Goal: Transaction & Acquisition: Subscribe to service/newsletter

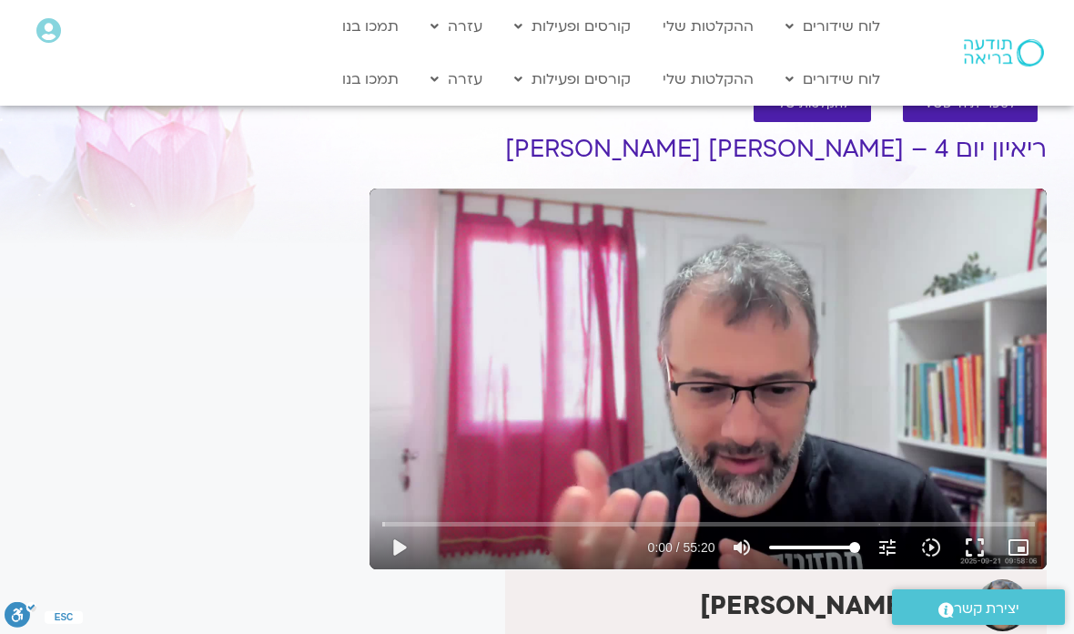
click at [976, 554] on button "fullscreen" at bounding box center [975, 547] width 44 height 44
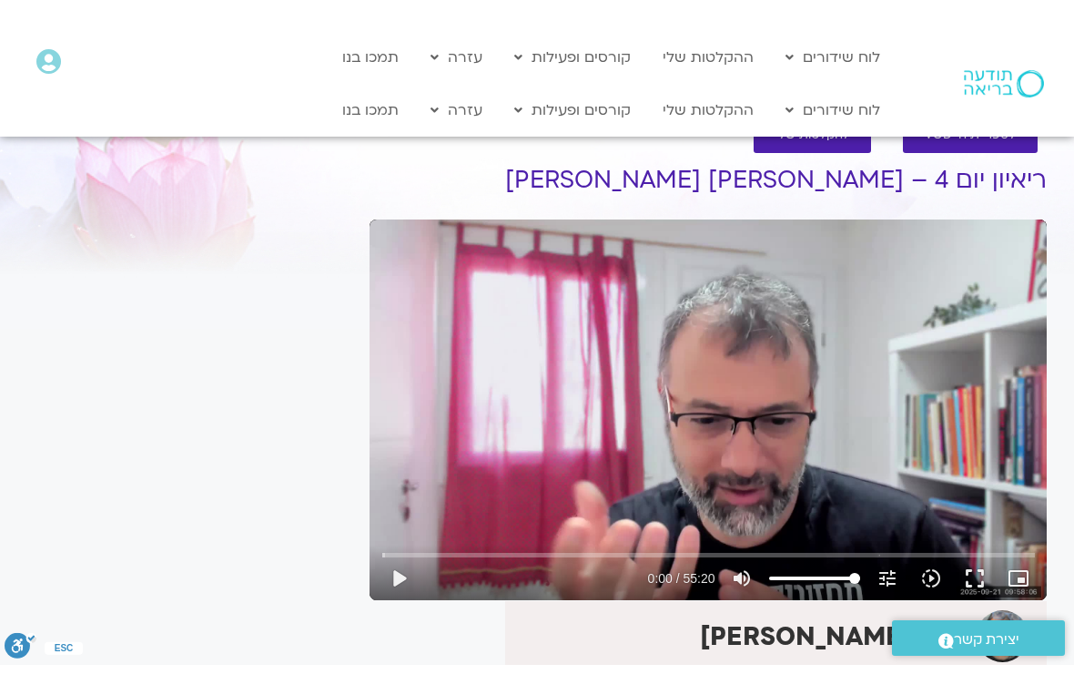
scroll to position [22, 0]
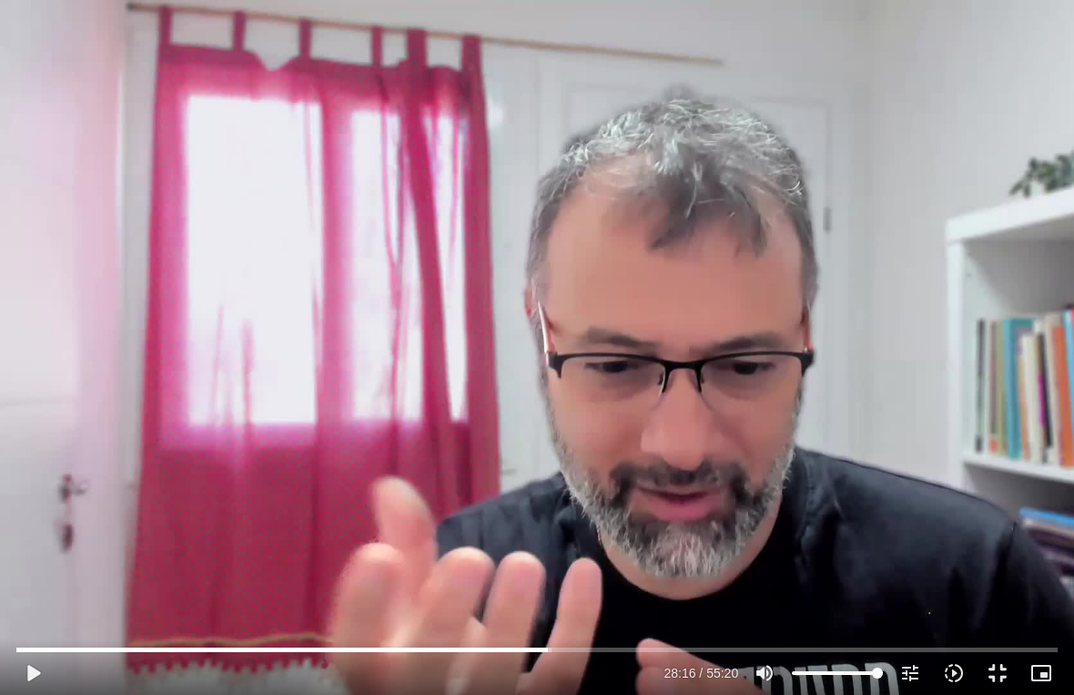
click at [620, 633] on input "Seek" at bounding box center [537, 649] width 1042 height 11
click at [39, 633] on button "play_arrow" at bounding box center [33, 673] width 44 height 44
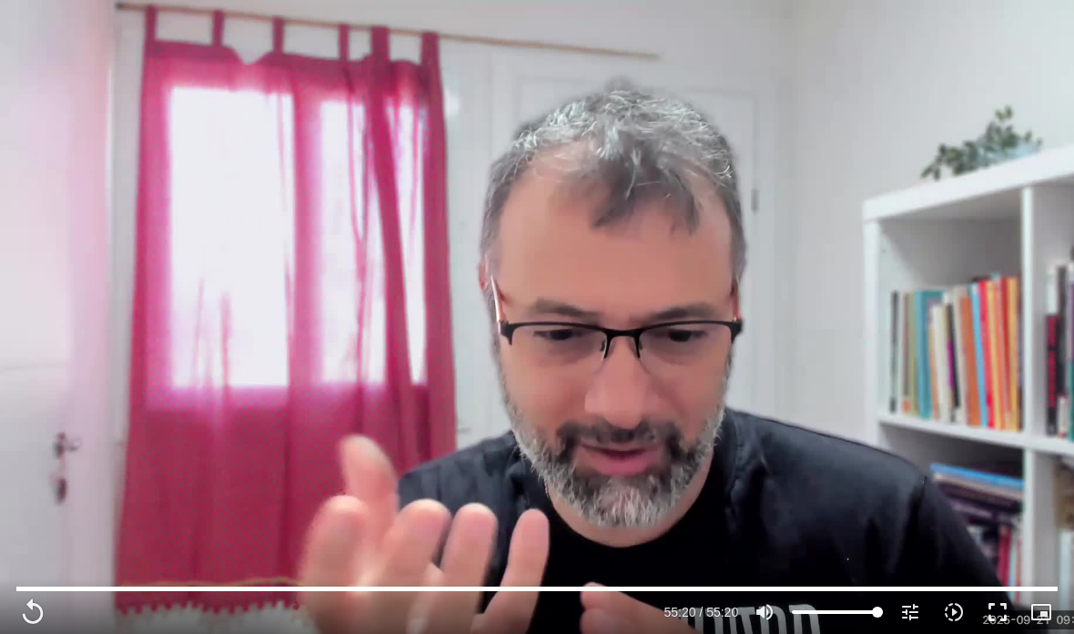
scroll to position [171, 0]
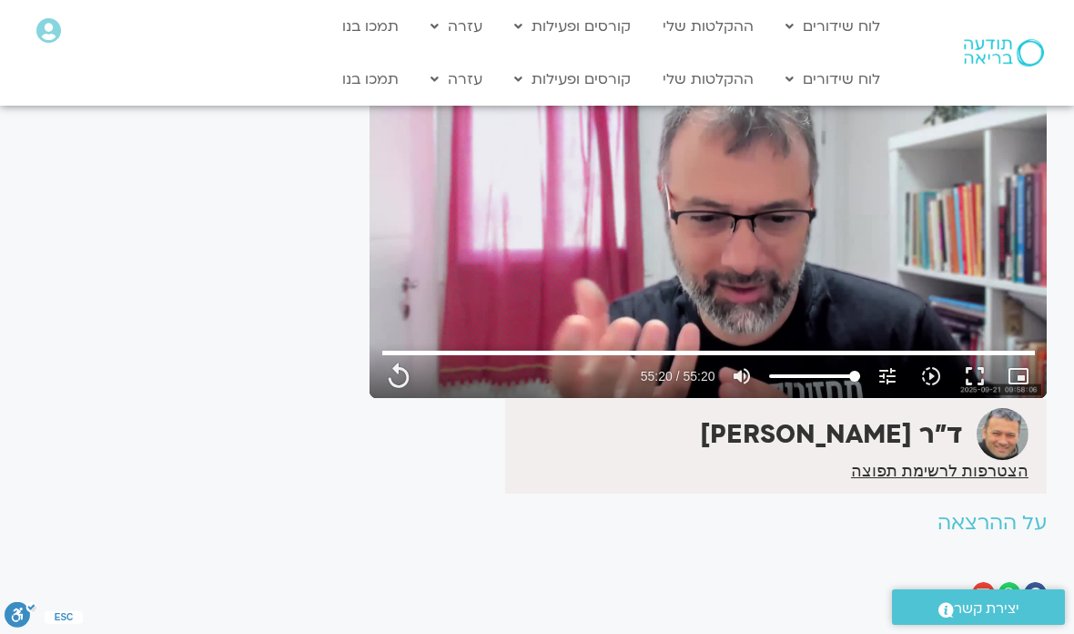
click at [949, 466] on span "הצטרפות לרשימת תפוצה" at bounding box center [940, 471] width 178 height 16
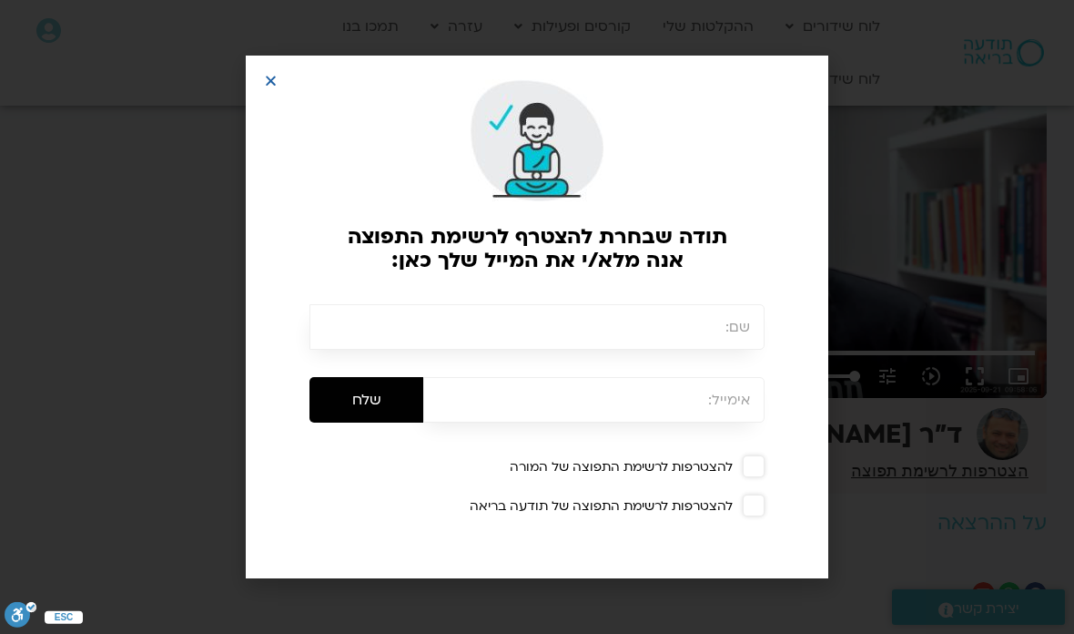
click at [757, 466] on span at bounding box center [754, 466] width 22 height 22
click at [735, 331] on input "text" at bounding box center [537, 327] width 455 height 46
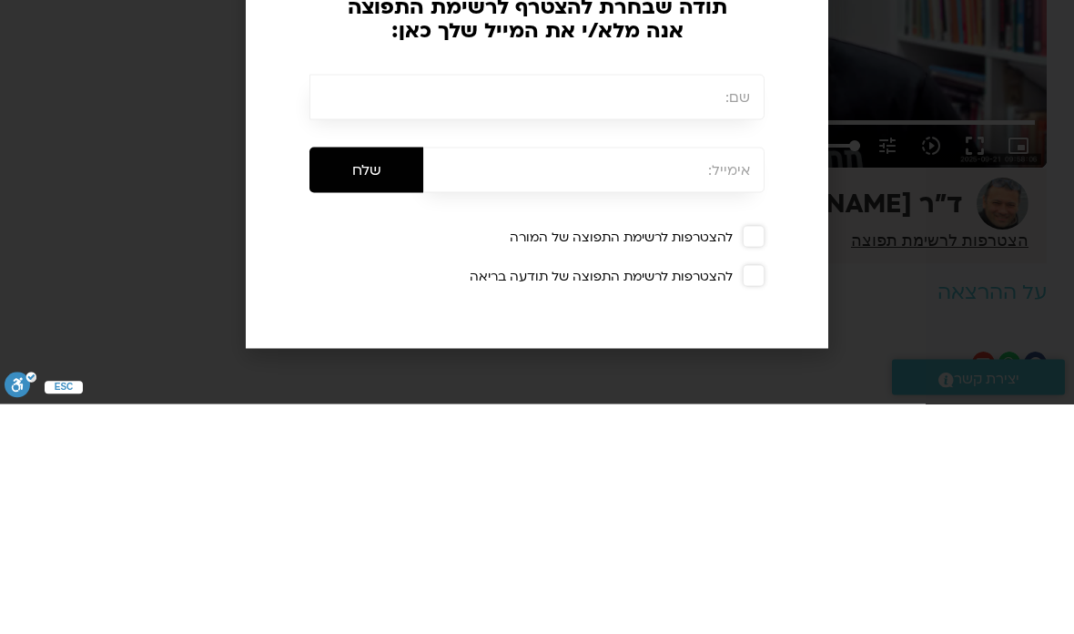
type input "3320.68"
type input "מ"
type input "3320.68"
type input "מר"
type input "3320.68"
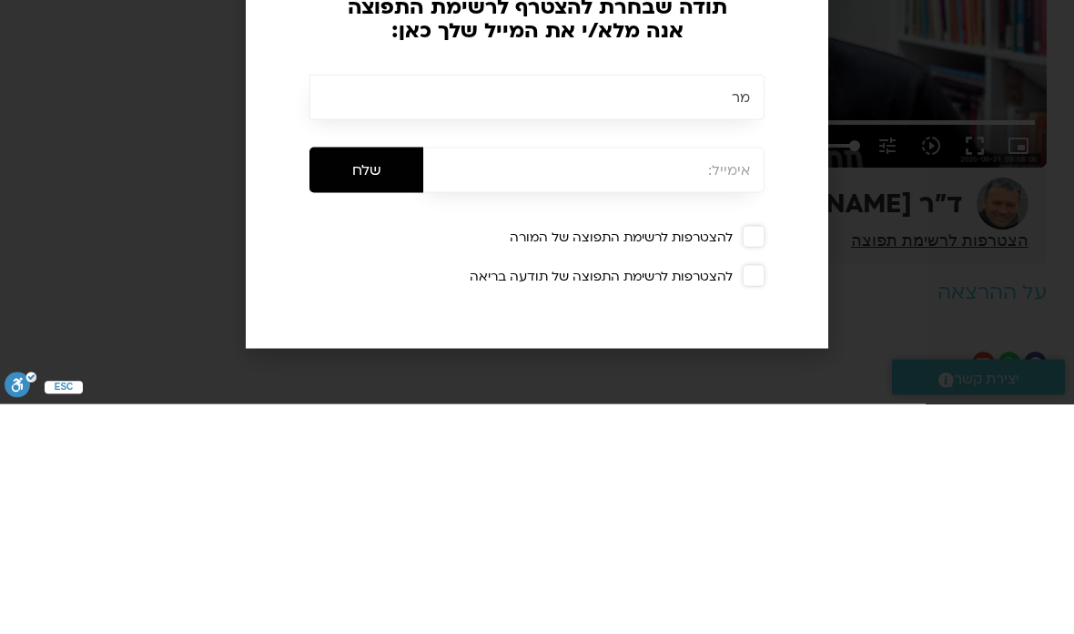
type input "מרי"
type input "3320.68"
type input "מרים"
type input "3320.68"
type input "מרים"
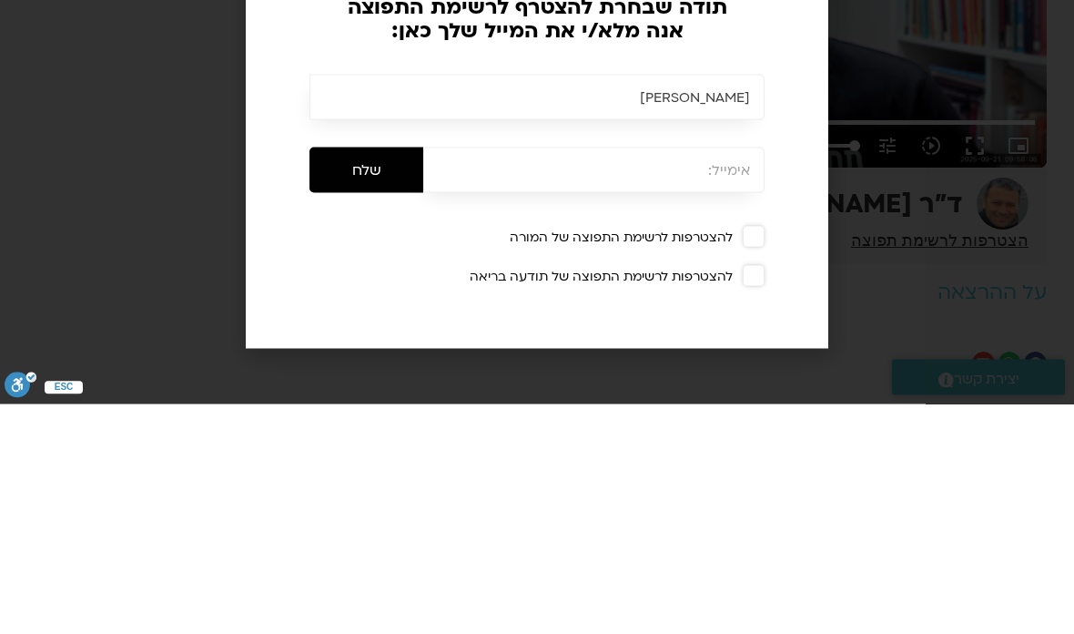
type input "3320.68"
type input "מרים א"
type input "3320.68"
type input "מרים או"
type input "3320.68"
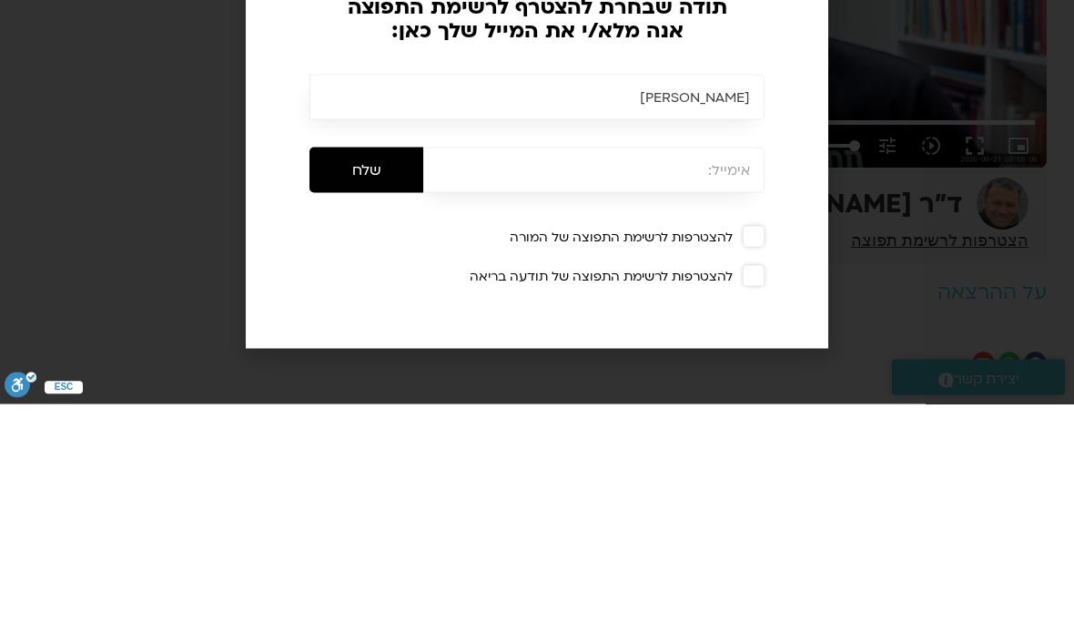
type input "מרים אור"
type input "3320.68"
type input "מרים אורו"
type input "3320.68"
type input "מרים אורון"
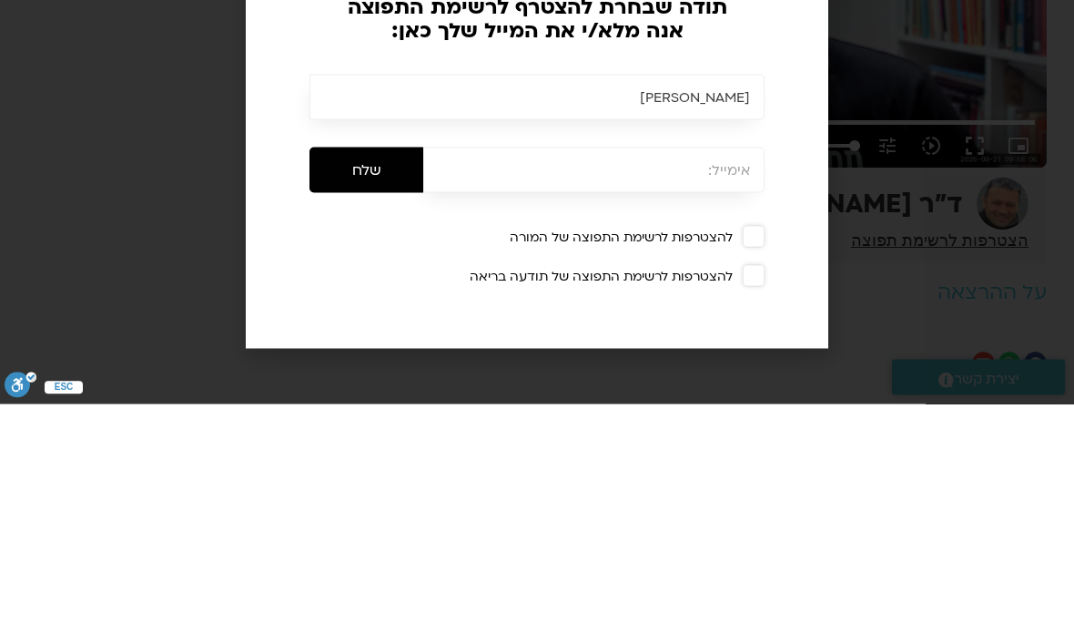
type input "3320.68"
type input "מרים אורון"
click at [731, 377] on input "email" at bounding box center [593, 400] width 341 height 46
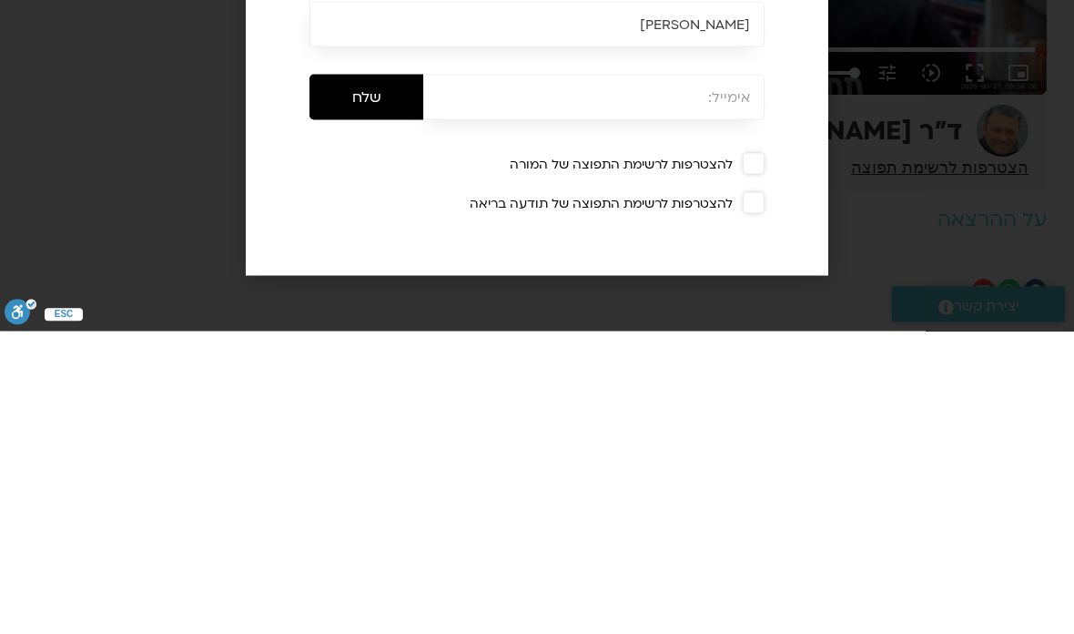
type input "3320.68"
type input "o"
type input "3320.68"
type input "or"
type input "3320.68"
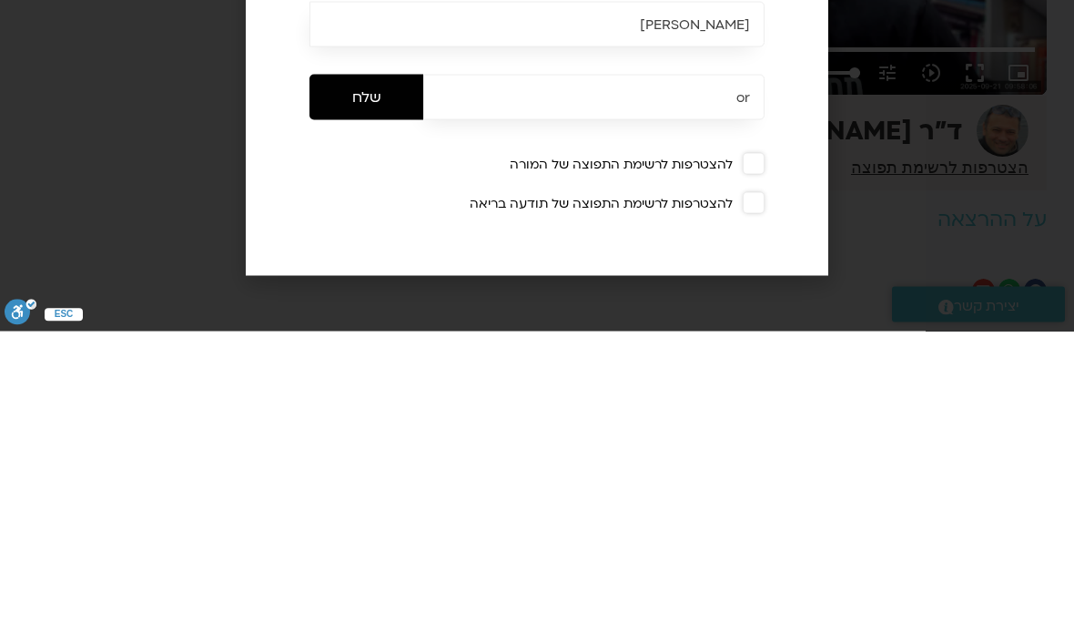
type input "oro"
type input "3320.68"
type input "oron"
type input "3320.68"
type input "oronm"
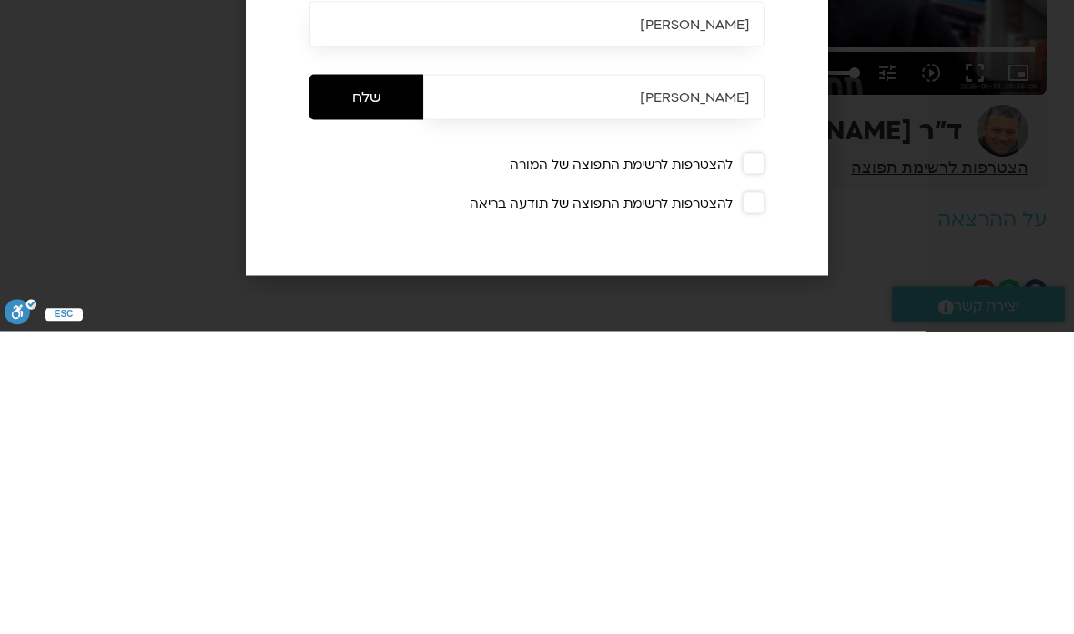
type input "3320.68"
type input "oronmi"
type input "3320.68"
type input "oronmi5"
type input "3320.68"
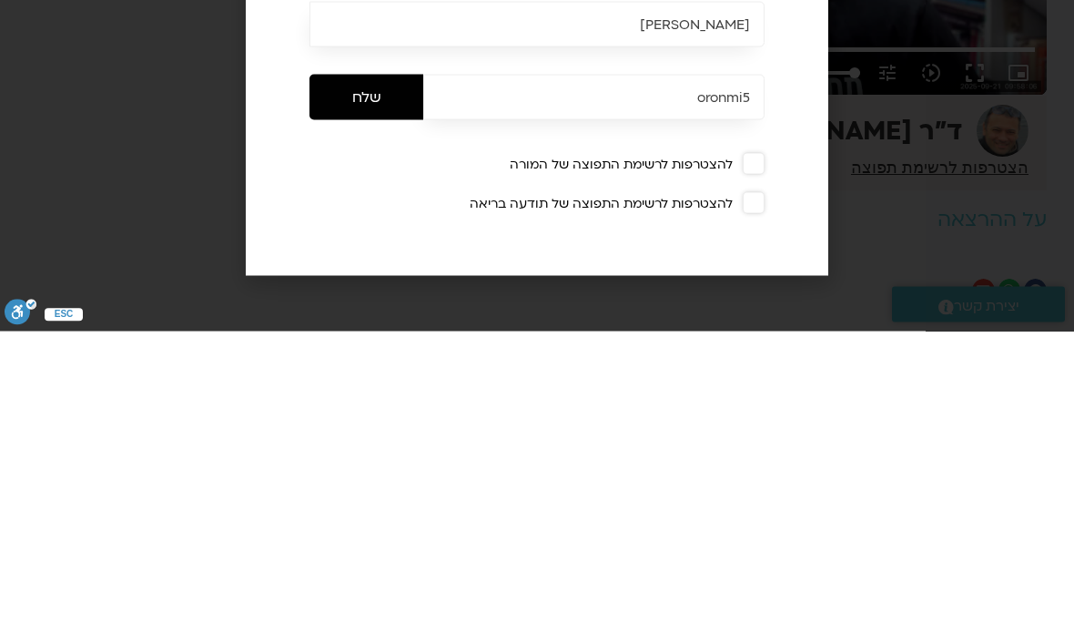
type input "oronmi56"
type input "3320.68"
type input "oronmi56@"
type input "3320.68"
type input "oronmi56@b"
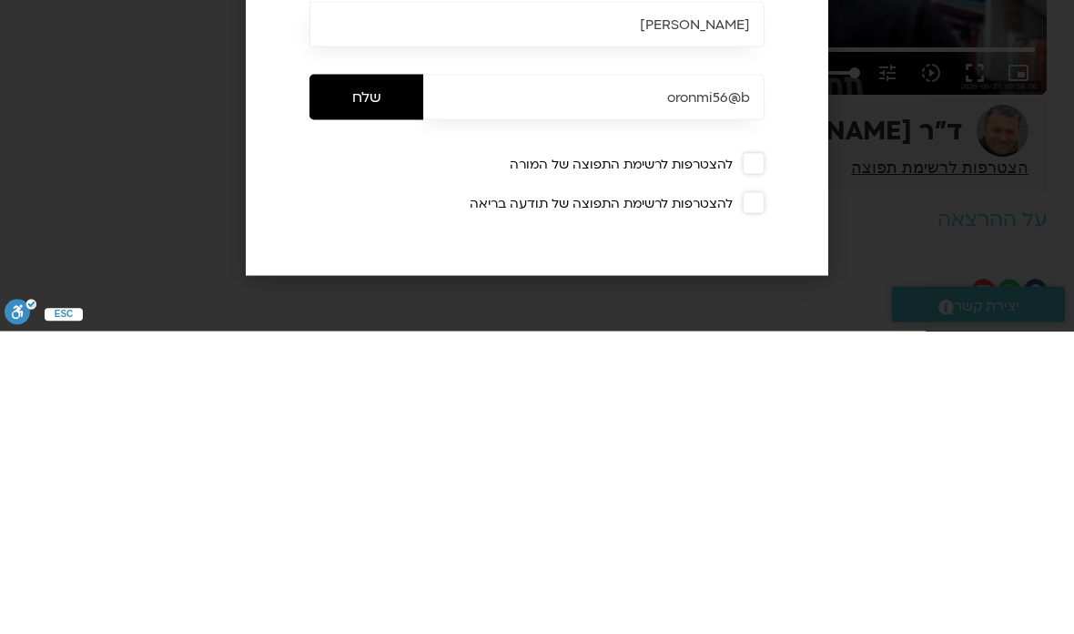
type input "3320.68"
type input "oronmi56@be"
type input "3320.68"
type input "oronmi56@bez"
type input "3320.68"
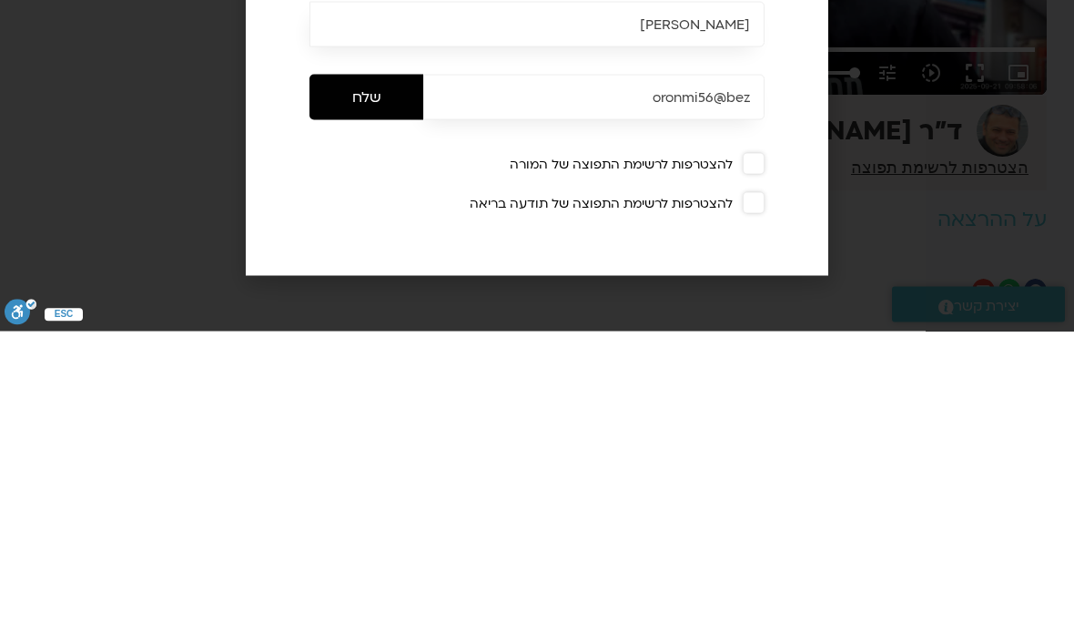
type input "oronmi56@beze"
type input "3320.68"
type input "oronmi56@bezeq"
type input "3320.68"
type input "oronmi56@bezeqi"
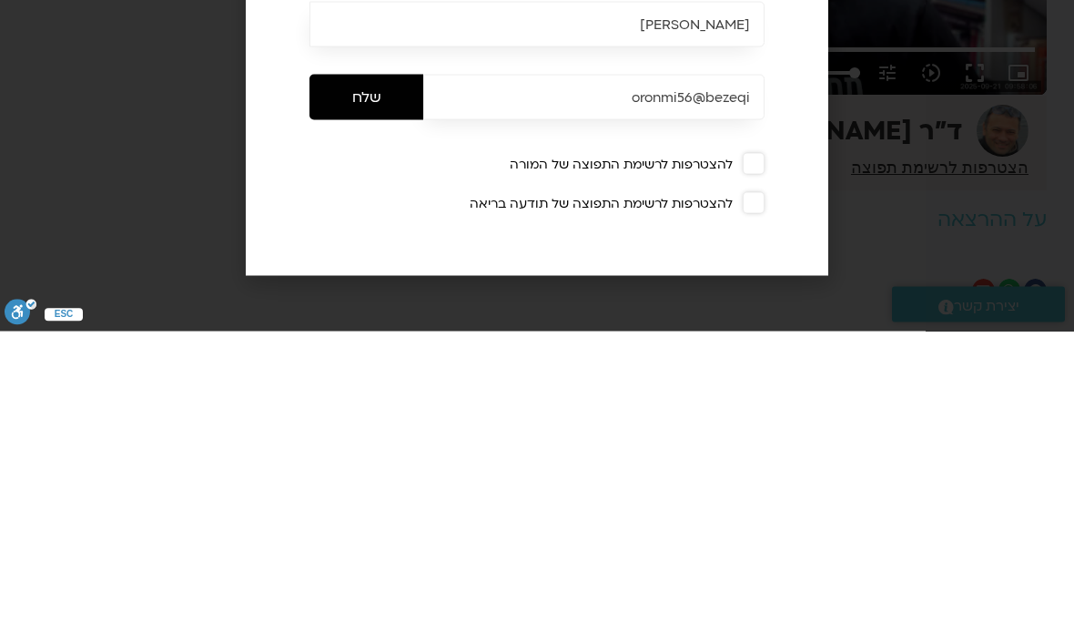
type input "3320.68"
type input "oronmi56@bezeqin"
type input "3320.68"
type input "oronmi56@bezeqint"
type input "3320.68"
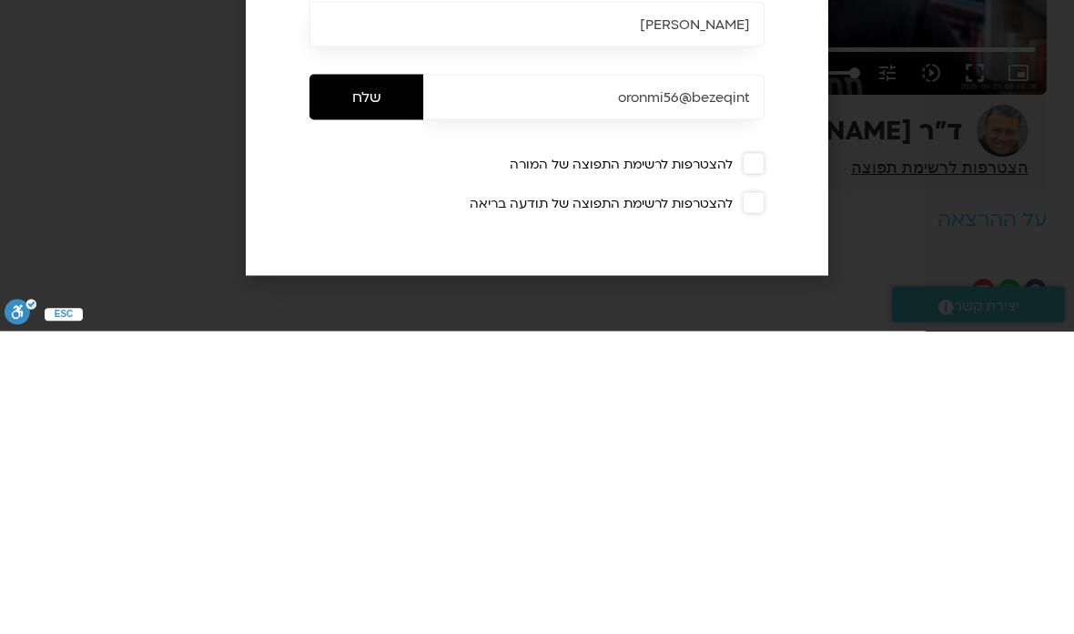
type input "oronmi56@bezeqint."
type input "3320.68"
type input "oronmi56@bezeqint.n"
type input "3320.68"
type input "oronmi56@bezeqint.ne"
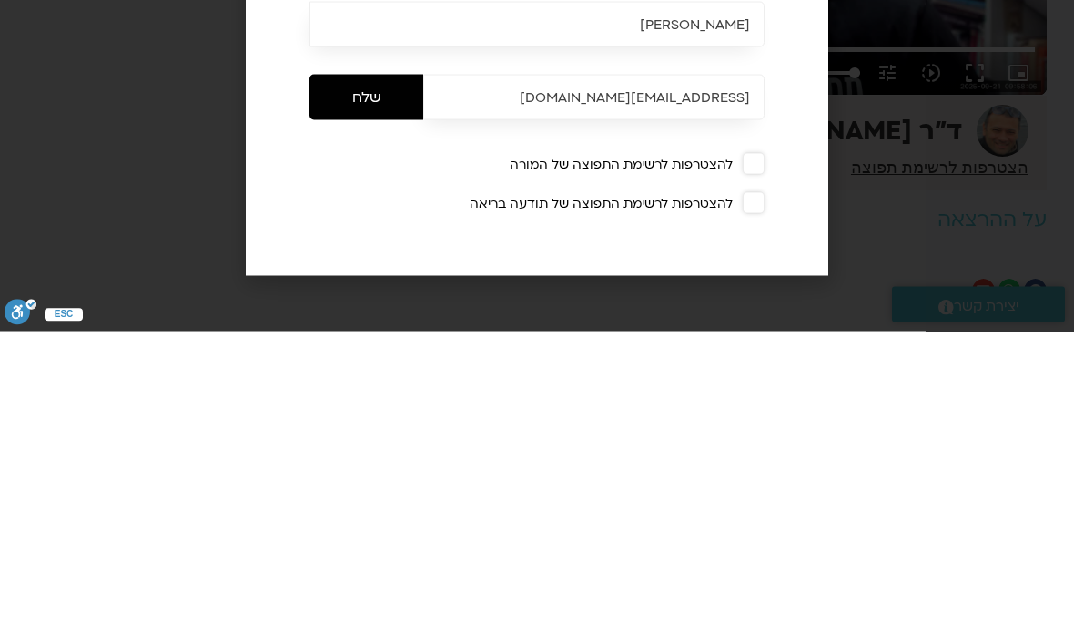
type input "3320.68"
type input "oronmi56@bezeqint.net"
type input "3320.68"
type input "oronmi56@bezeqint.net"
click at [384, 377] on input "שלח" at bounding box center [367, 400] width 114 height 46
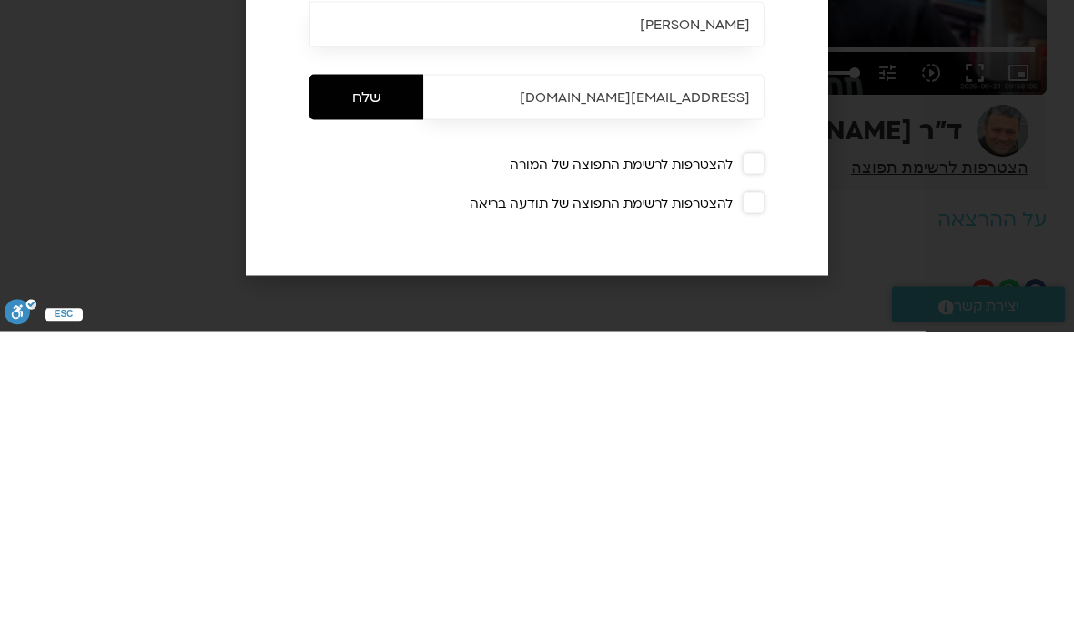
scroll to position [474, 0]
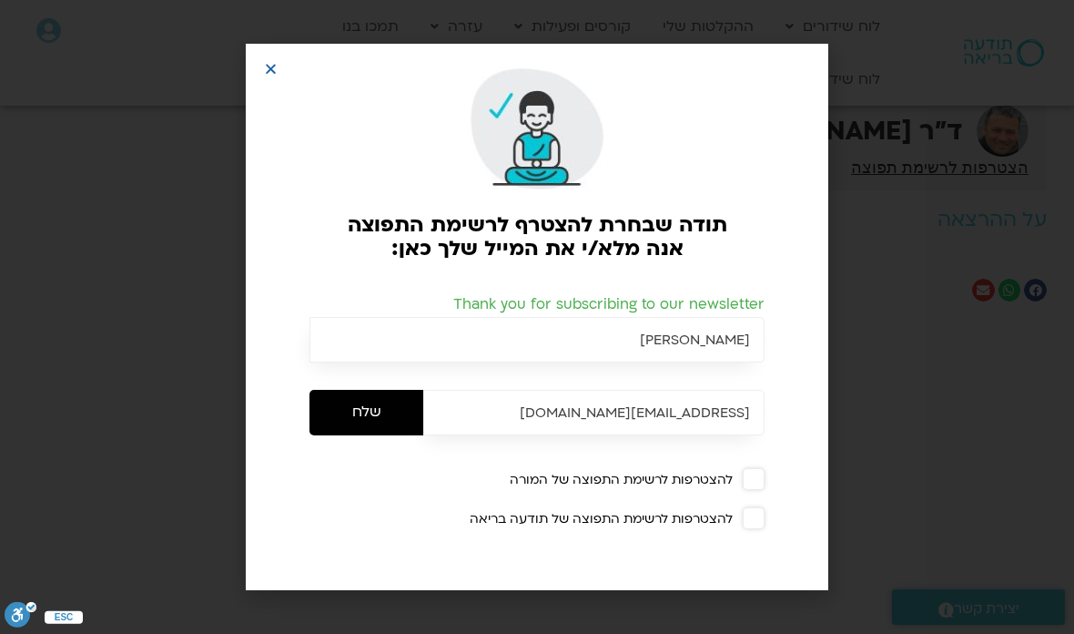
click at [277, 76] on icon "Close" at bounding box center [271, 69] width 14 height 14
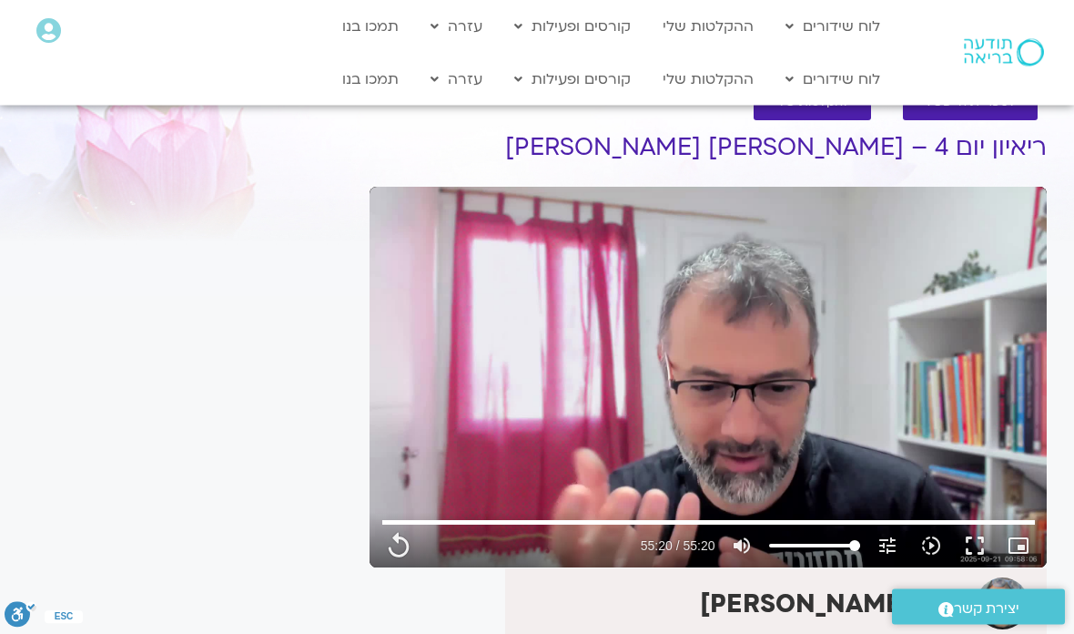
scroll to position [0, 0]
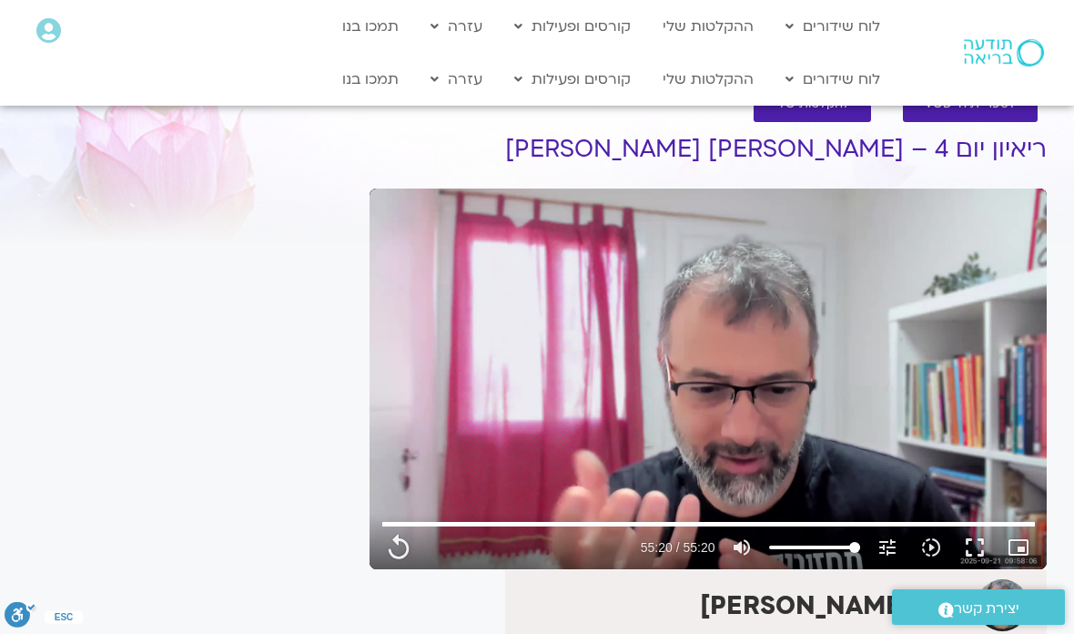
click at [951, 116] on link "לוח שידורים יומי" at bounding box center [877, 118] width 200 height 42
type input "3320.68"
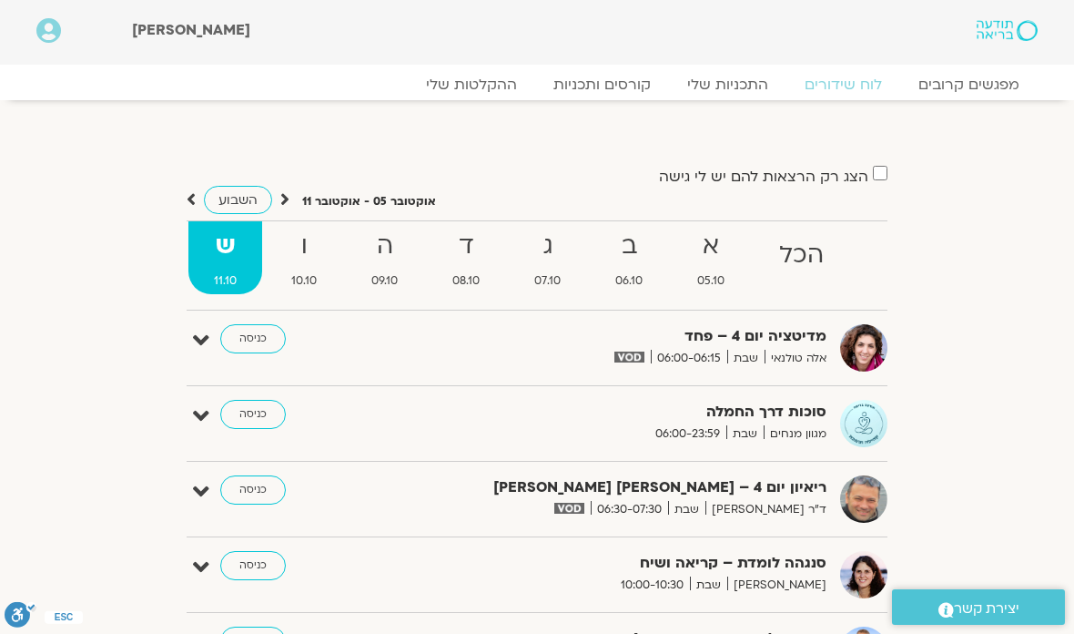
click at [779, 419] on strong "סוכות דרך החמלה" at bounding box center [631, 412] width 392 height 25
click at [787, 416] on strong "סוכות דרך החמלה" at bounding box center [631, 412] width 392 height 25
click at [249, 412] on link "כניסה" at bounding box center [253, 414] width 66 height 29
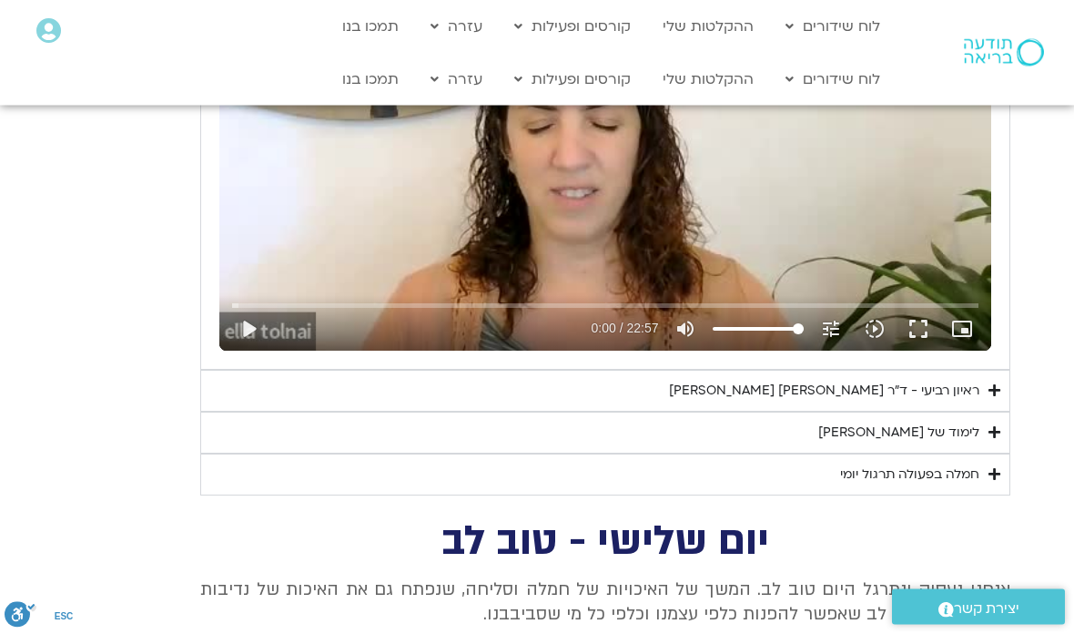
scroll to position [972, 0]
click at [964, 432] on div "לימוד של [PERSON_NAME]" at bounding box center [899, 433] width 161 height 22
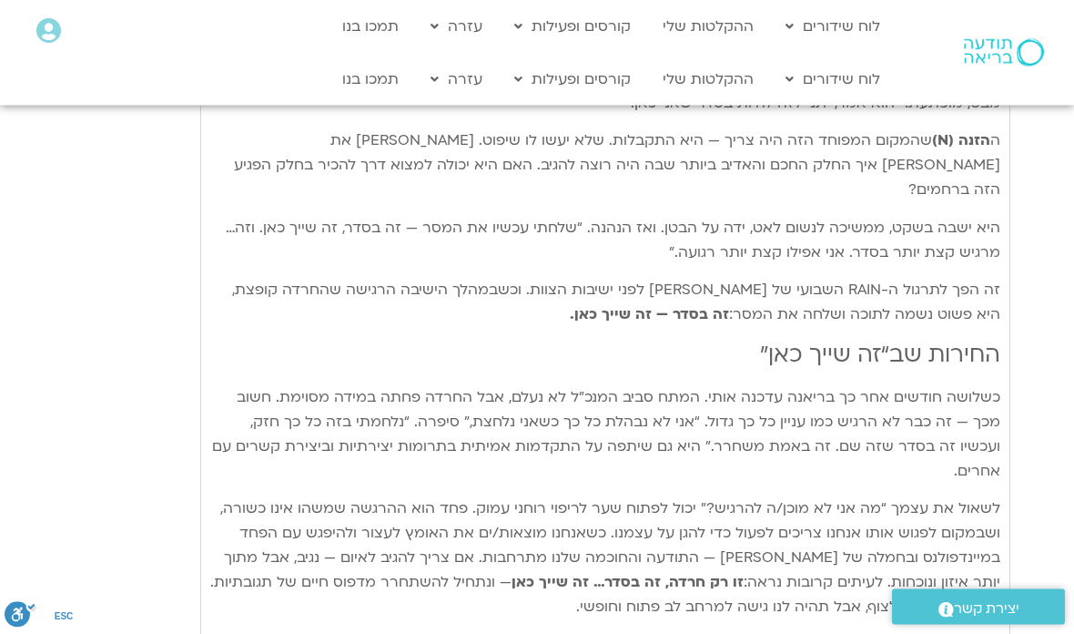
scroll to position [2157, 0]
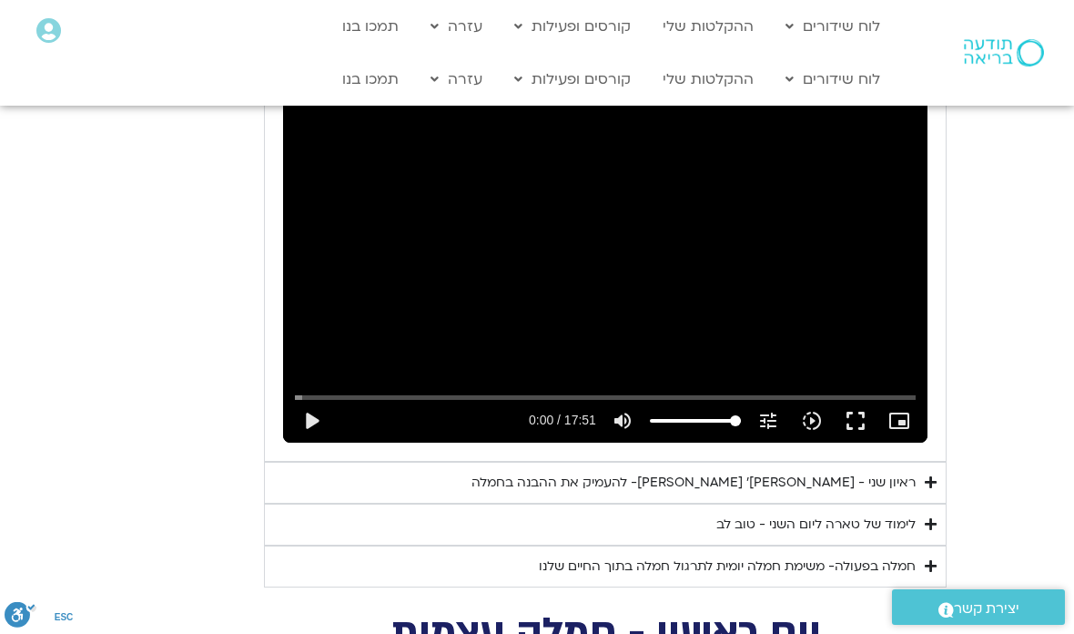
scroll to position [4210, 0]
click at [872, 473] on div "ראיון שני - [PERSON_NAME]׳ [PERSON_NAME]- להעמיק את ההבנה בחמלה" at bounding box center [694, 484] width 444 height 22
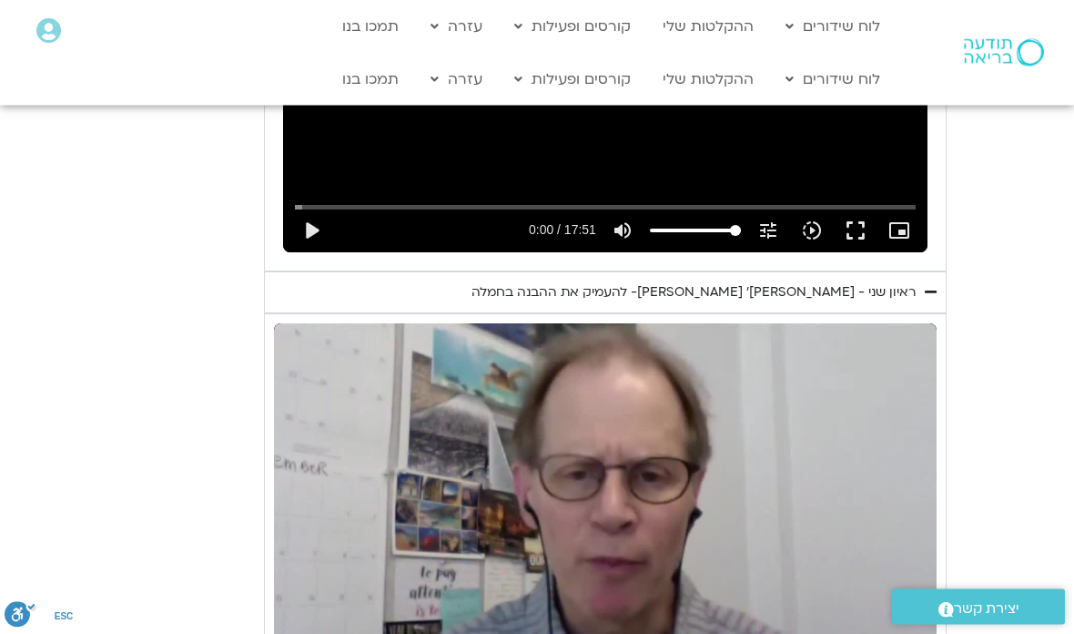
scroll to position [4412, 0]
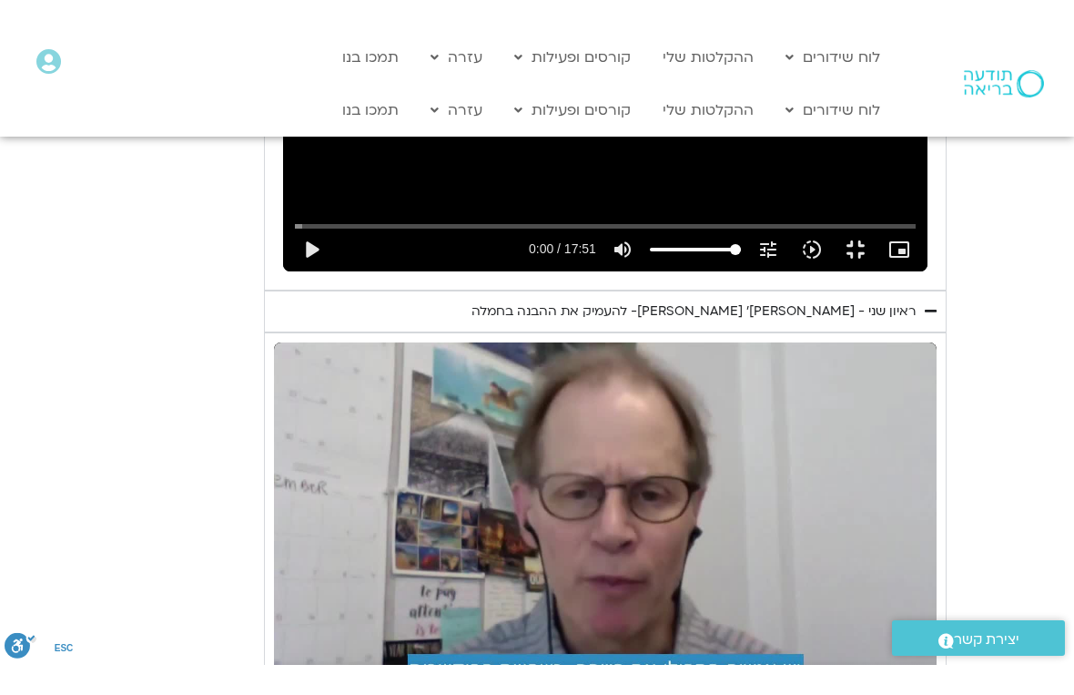
scroll to position [22, 0]
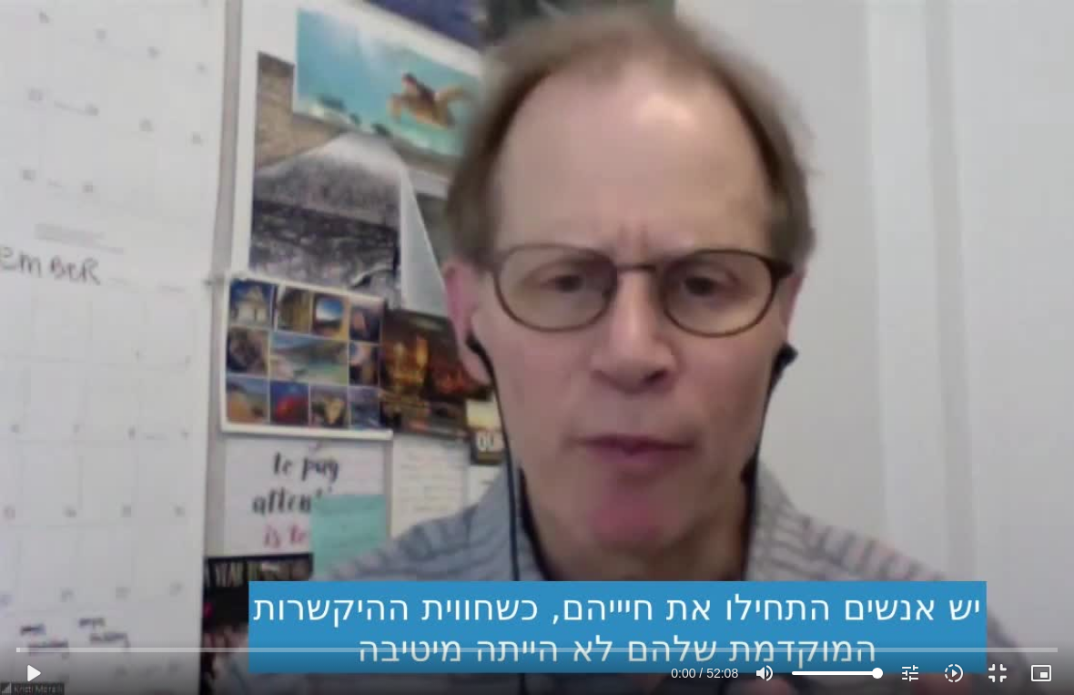
click at [27, 633] on button "play_arrow" at bounding box center [33, 673] width 44 height 44
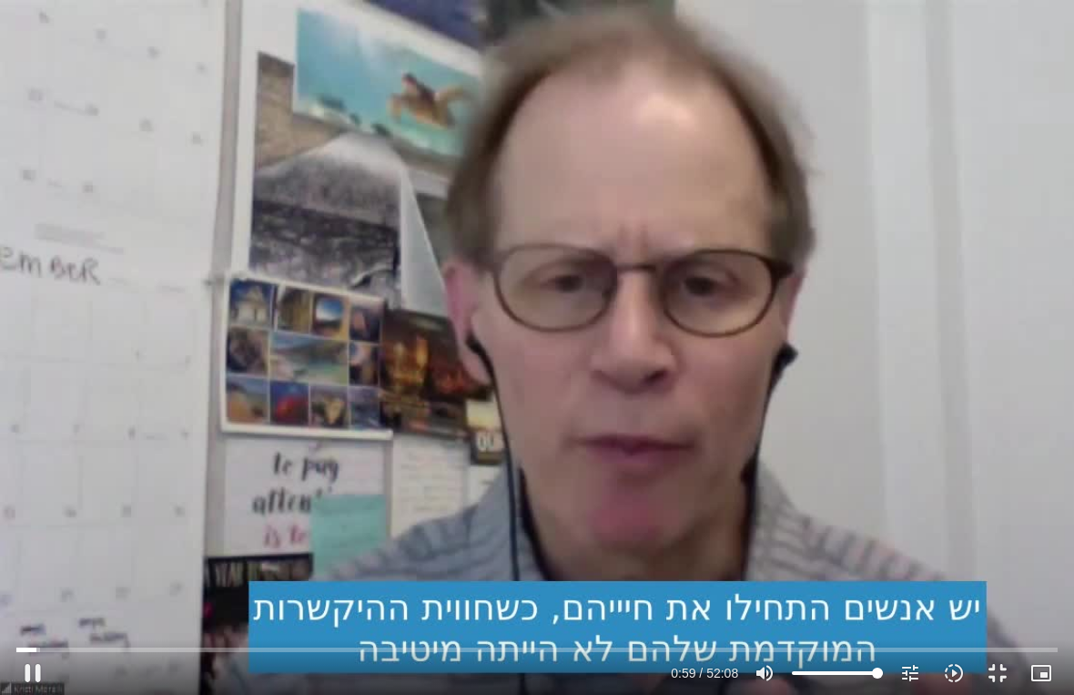
click at [34, 633] on button "pause" at bounding box center [33, 673] width 44 height 44
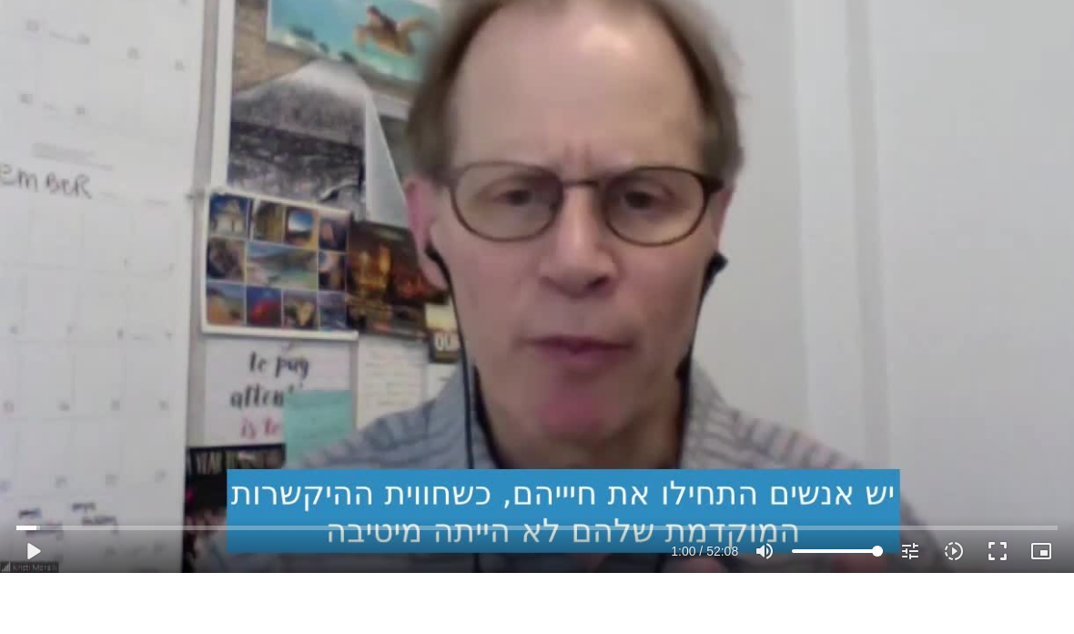
scroll to position [4413, 0]
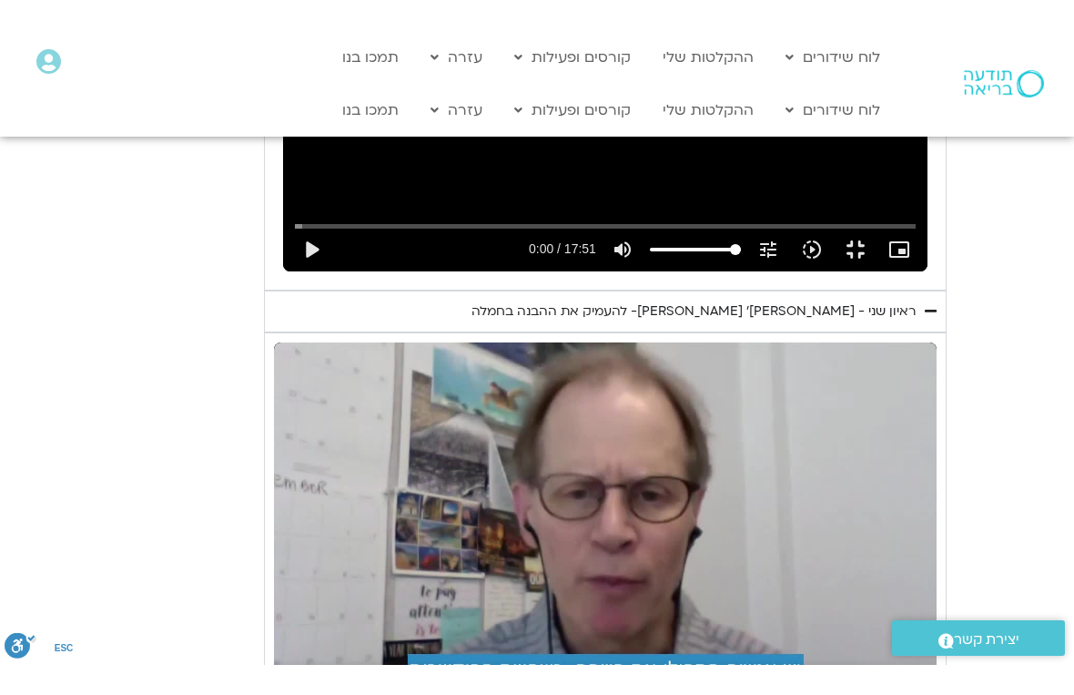
scroll to position [22, 0]
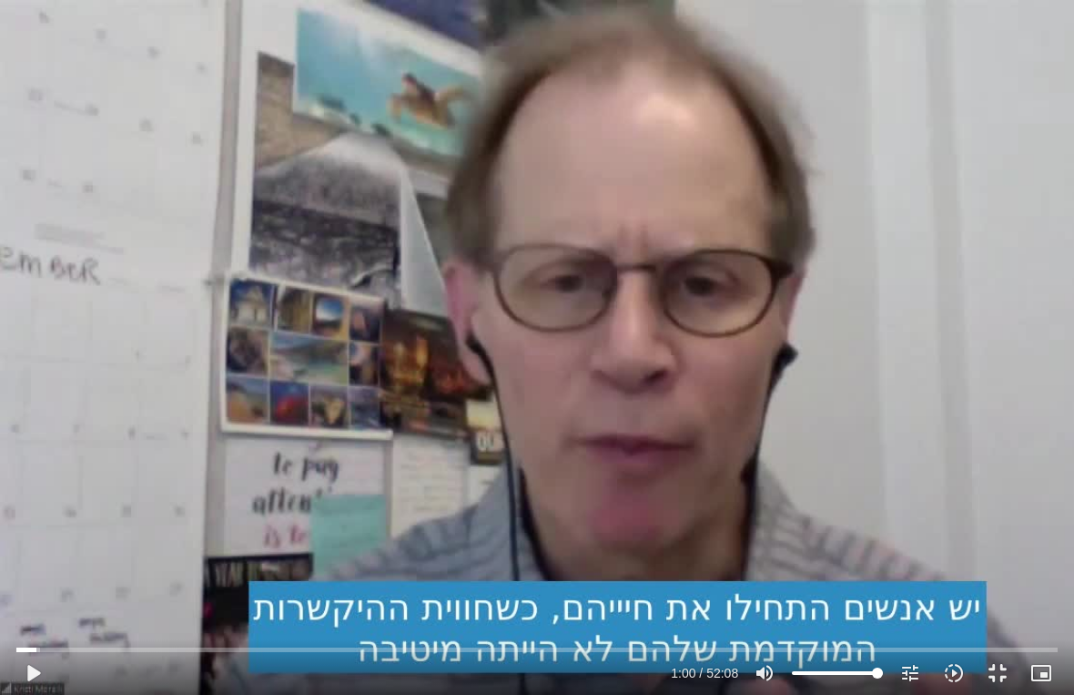
click at [36, 633] on button "play_arrow" at bounding box center [33, 673] width 44 height 44
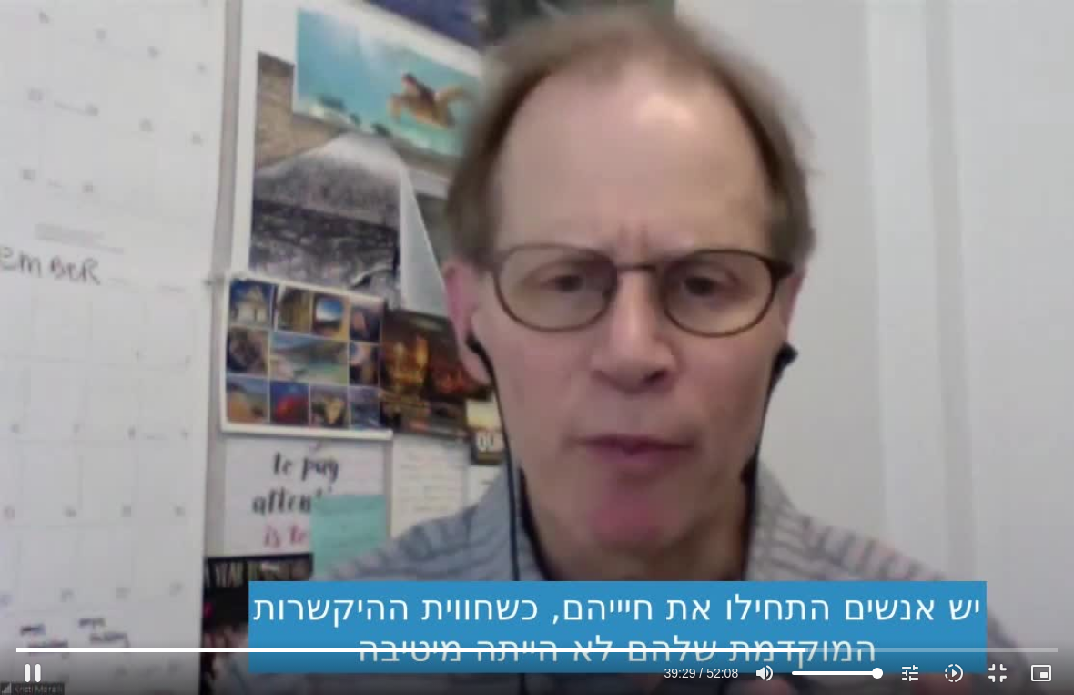
click at [40, 633] on button "pause" at bounding box center [33, 673] width 44 height 44
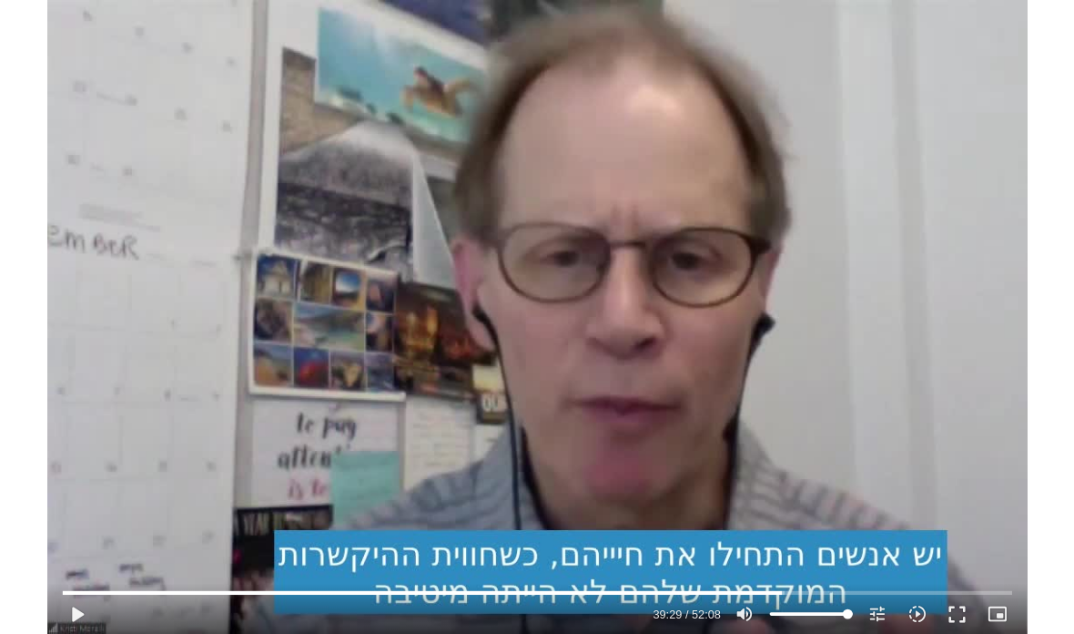
scroll to position [4413, 0]
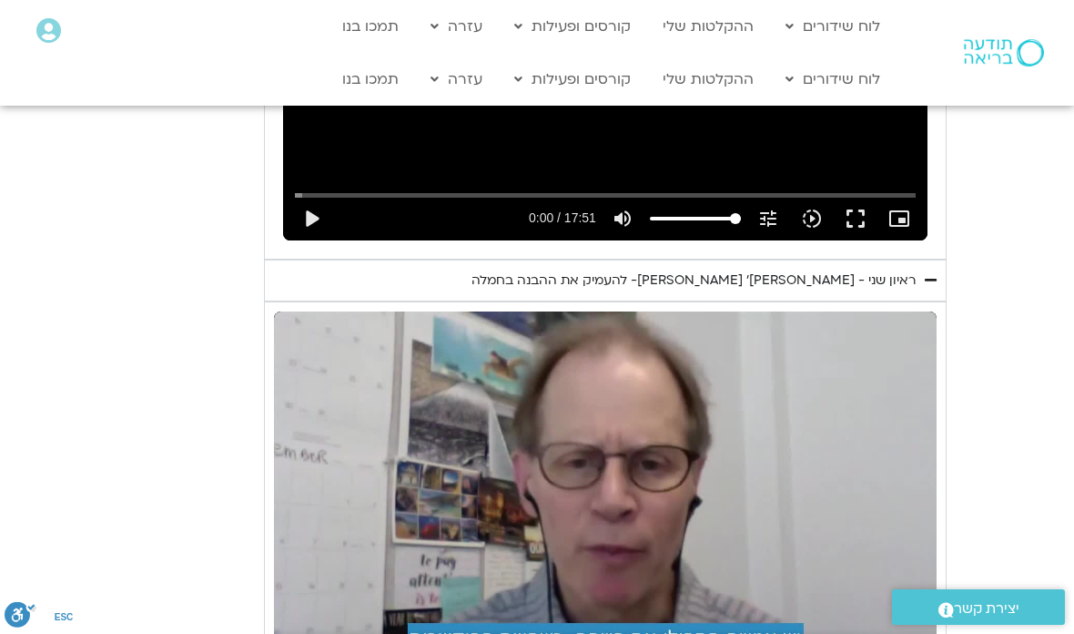
type input "3128.933333"
